Goal: Share content: Distribute website content to other platforms or users

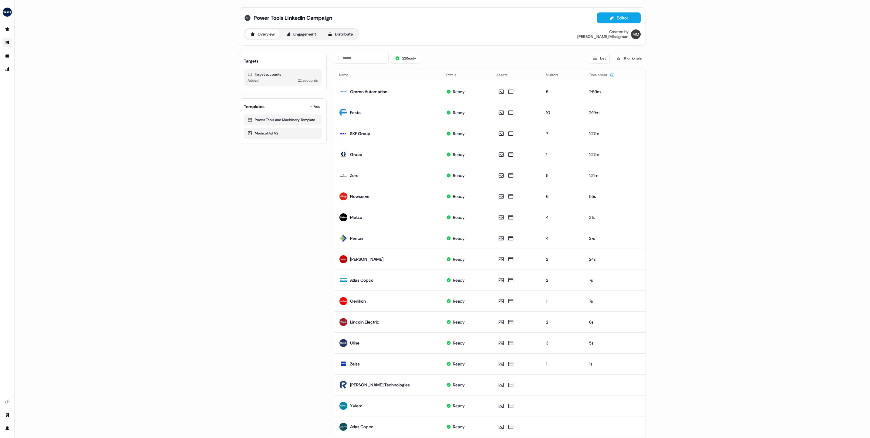
click at [248, 18] on icon at bounding box center [247, 18] width 6 height 6
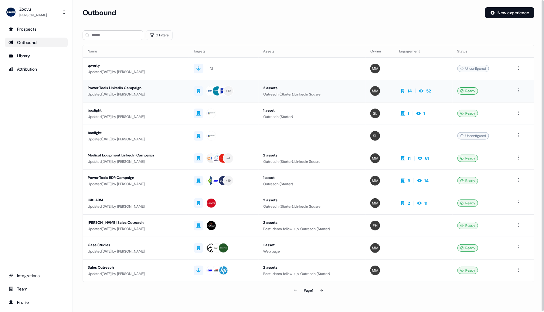
click at [116, 88] on div "Power Tools LinkedIn Campaign" at bounding box center [136, 88] width 96 height 6
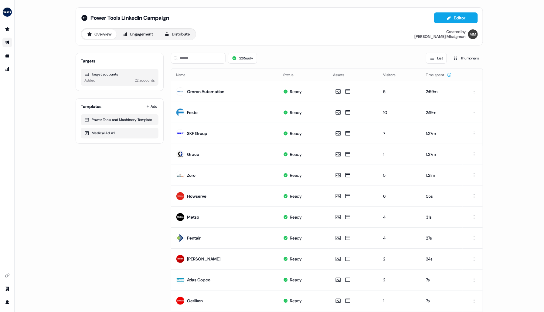
drag, startPoint x: 175, startPoint y: 33, endPoint x: 158, endPoint y: 46, distance: 20.6
click at [175, 33] on button "Distribute" at bounding box center [176, 34] width 35 height 10
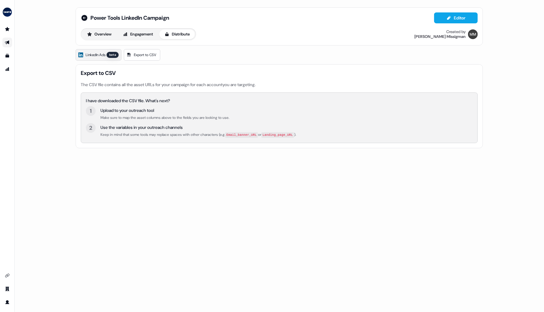
click at [92, 53] on span "LinkedIn Ads" at bounding box center [96, 55] width 20 height 6
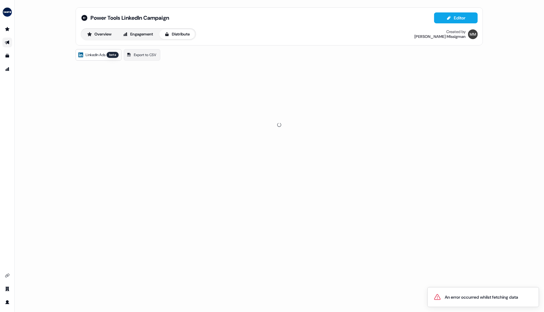
click at [54, 33] on div "Power Tools LinkedIn Campaign Editor Overview Engagement Distribute Created by …" at bounding box center [279, 156] width 529 height 312
click at [91, 55] on span "LinkedIn Ads" at bounding box center [96, 55] width 20 height 6
click at [92, 54] on span "LinkedIn Ads" at bounding box center [96, 55] width 20 height 6
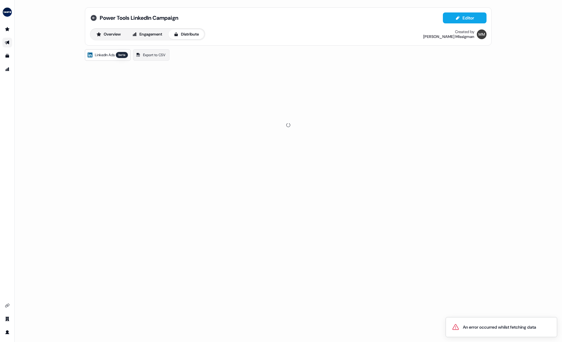
click at [91, 19] on icon at bounding box center [94, 18] width 6 height 6
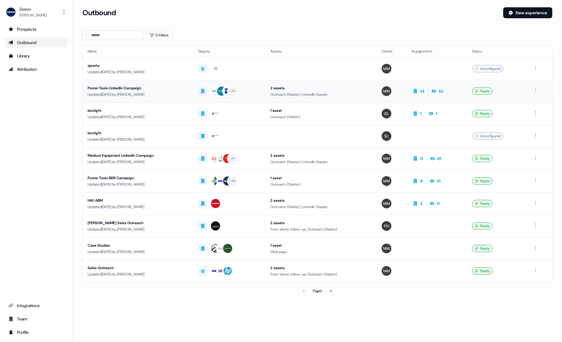
click at [123, 86] on div "Power Tools LinkedIn Campaign" at bounding box center [138, 88] width 101 height 6
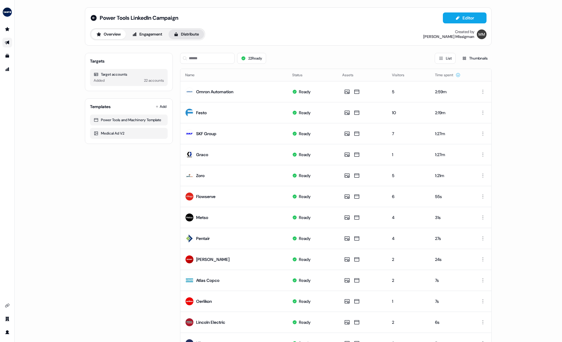
click at [182, 35] on button "Distribute" at bounding box center [186, 34] width 35 height 10
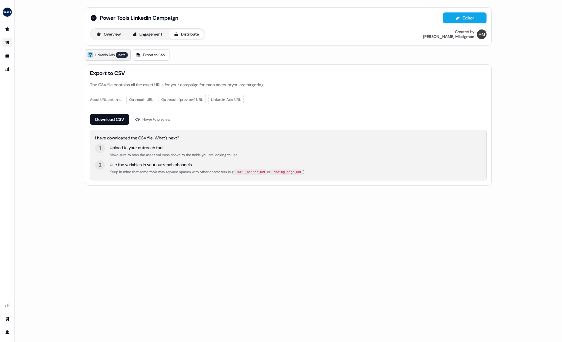
click at [112, 56] on span "LinkedIn Ads" at bounding box center [105, 55] width 20 height 6
